Goal: Communication & Community: Connect with others

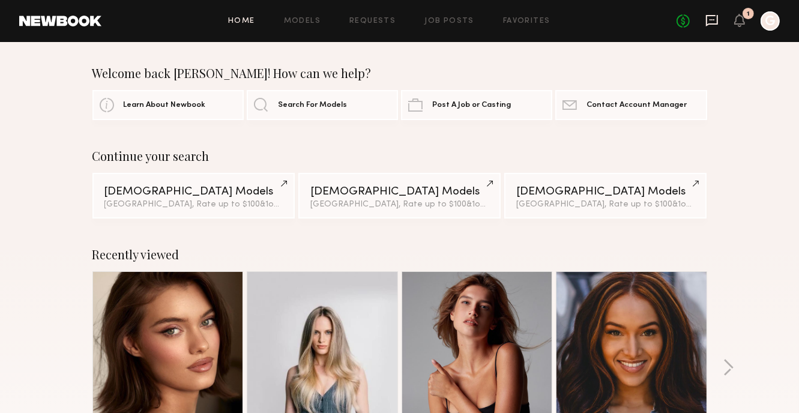
click at [713, 22] on icon at bounding box center [711, 20] width 13 height 13
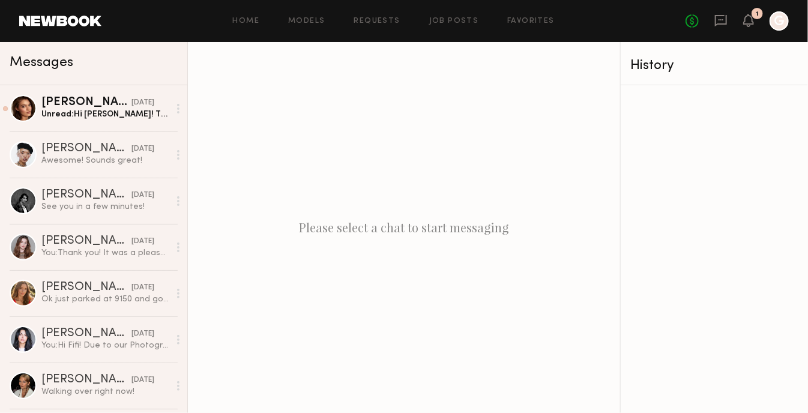
click at [730, 19] on div "No fees up to $5,000 1 G" at bounding box center [737, 20] width 103 height 19
click at [740, 18] on div "No fees up to $5,000 1 G" at bounding box center [737, 20] width 103 height 19
click at [749, 17] on icon at bounding box center [748, 20] width 11 height 13
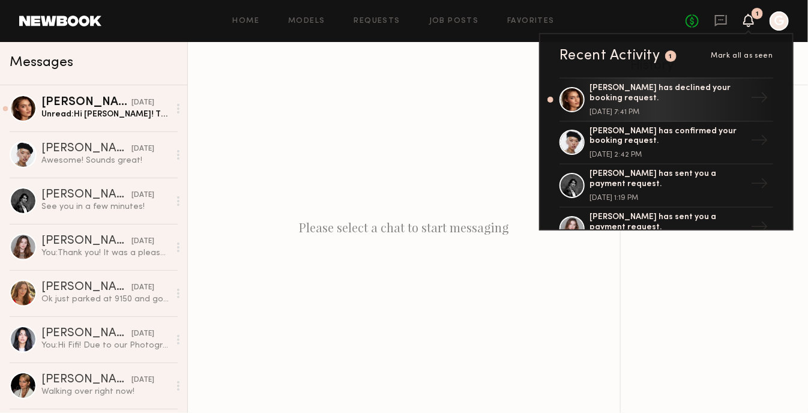
click at [411, 131] on div "Please select a chat to start messaging" at bounding box center [404, 227] width 432 height 371
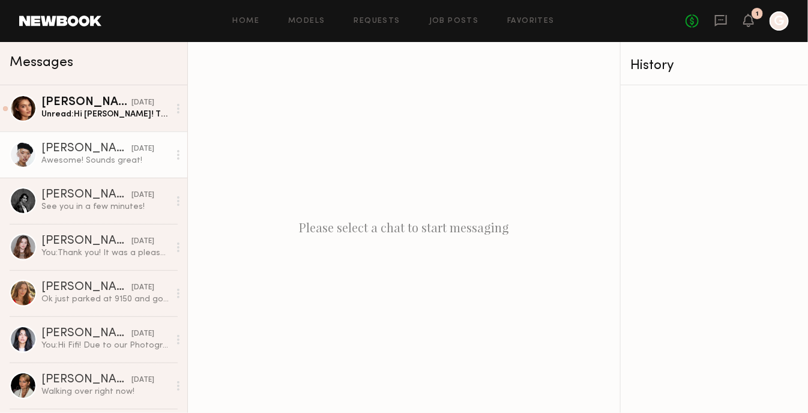
click at [73, 158] on div "Awesome! Sounds great!" at bounding box center [105, 160] width 128 height 11
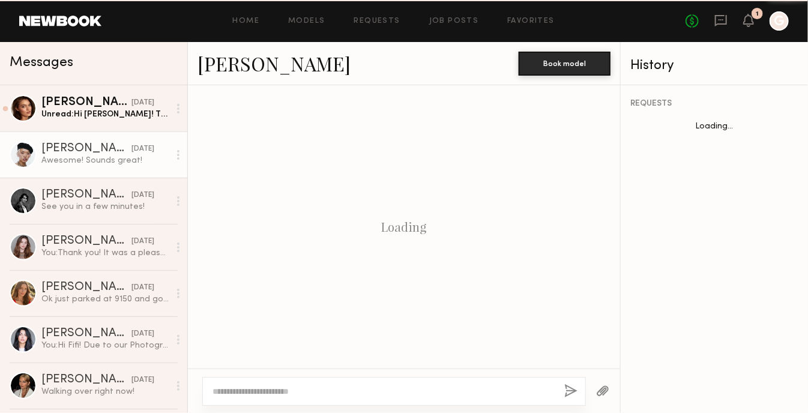
click at [73, 158] on div "Awesome! Sounds great!" at bounding box center [105, 160] width 128 height 11
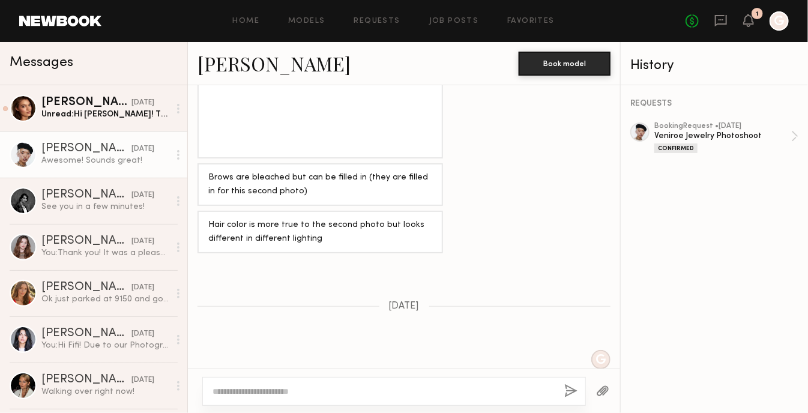
scroll to position [1309, 0]
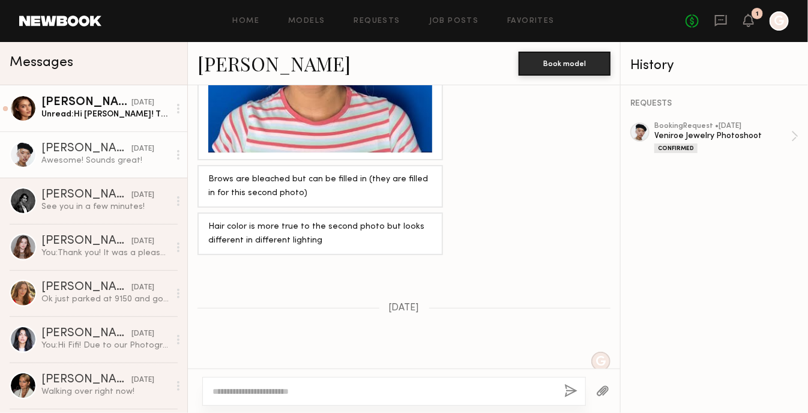
click at [144, 115] on div "Unread: Hi [PERSON_NAME]! Thank you so much for letting me know and I hope to w…" at bounding box center [105, 114] width 128 height 11
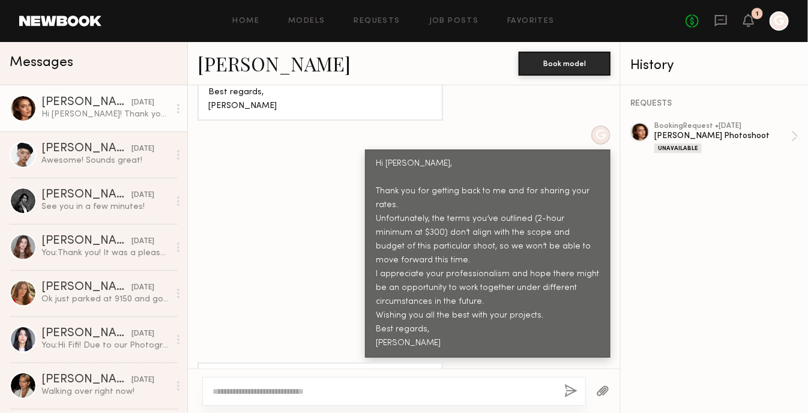
scroll to position [814, 0]
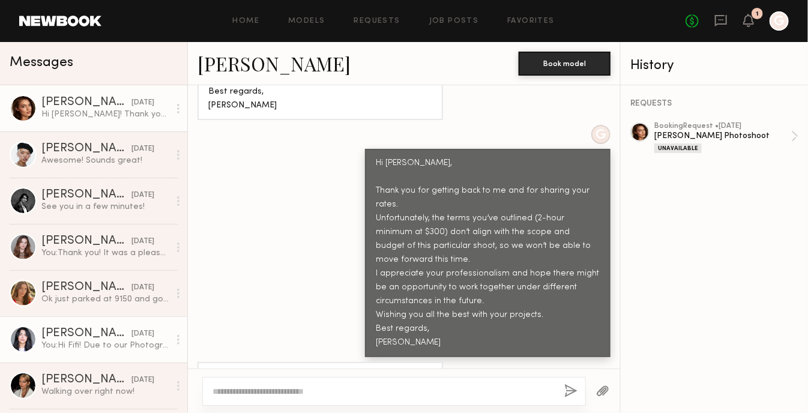
click at [89, 338] on div "[PERSON_NAME]" at bounding box center [86, 334] width 90 height 12
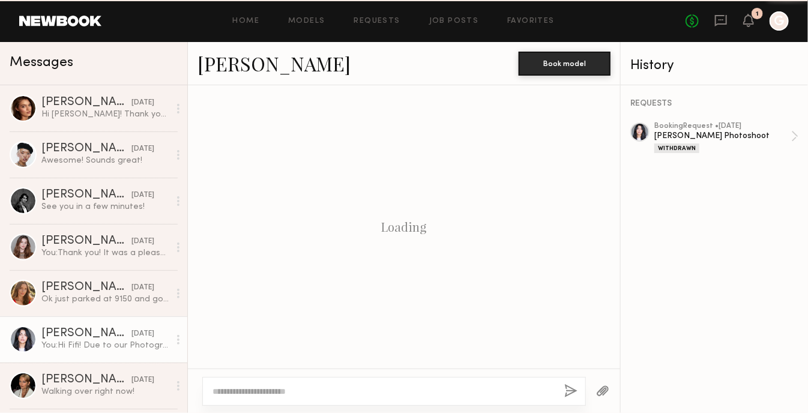
scroll to position [1010, 0]
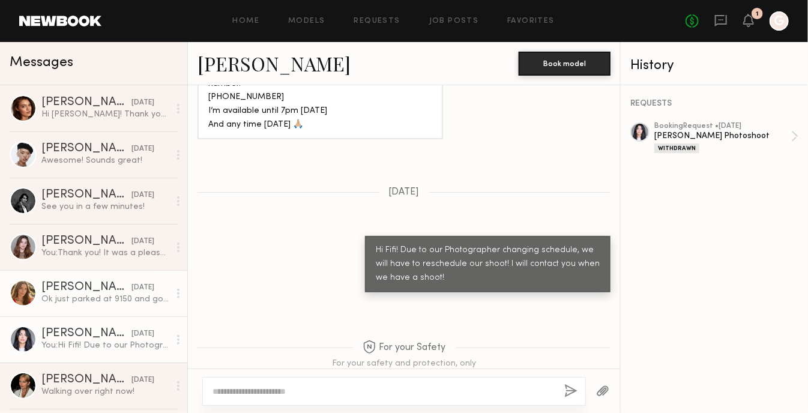
click at [131, 294] on div "[DATE]" at bounding box center [142, 287] width 23 height 11
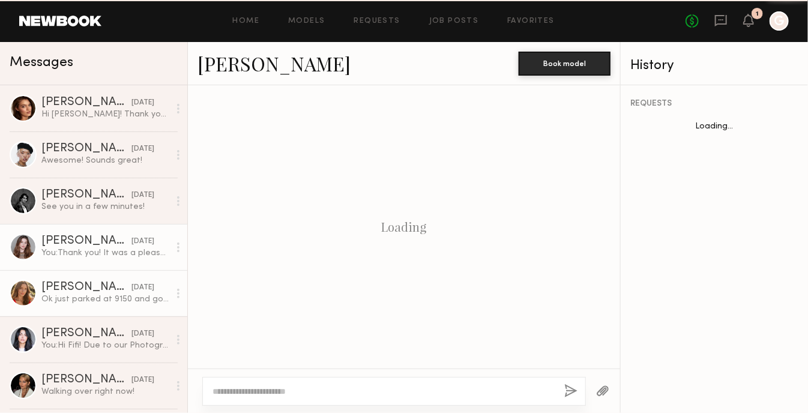
scroll to position [483, 0]
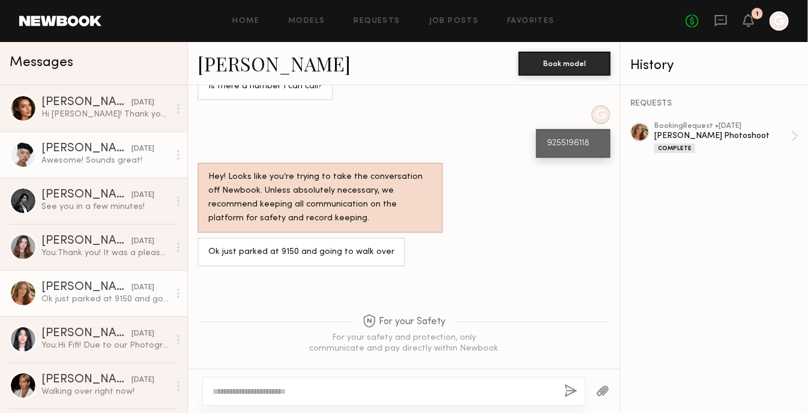
click at [103, 164] on div "Awesome! Sounds great!" at bounding box center [105, 160] width 128 height 11
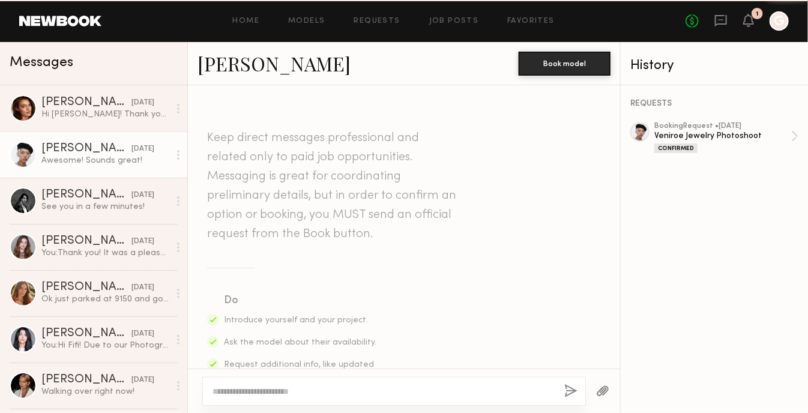
scroll to position [1370, 0]
